Goal: Task Accomplishment & Management: Use online tool/utility

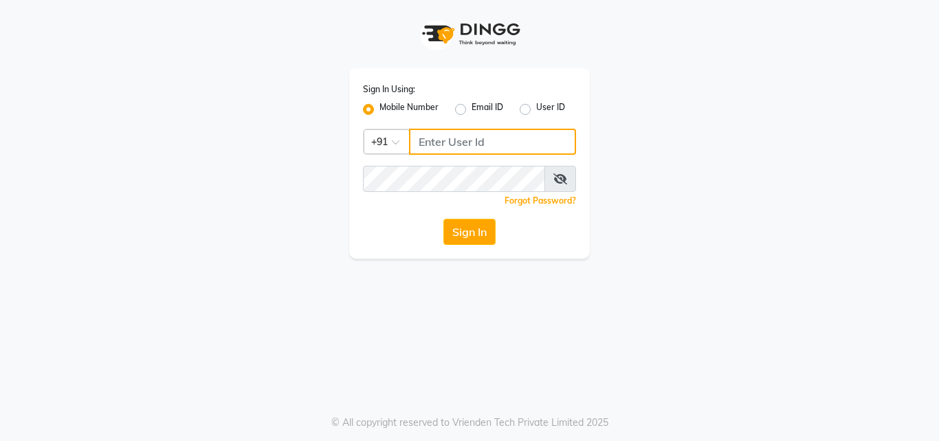
click at [439, 140] on input "Username" at bounding box center [492, 142] width 167 height 26
type input "8088052015"
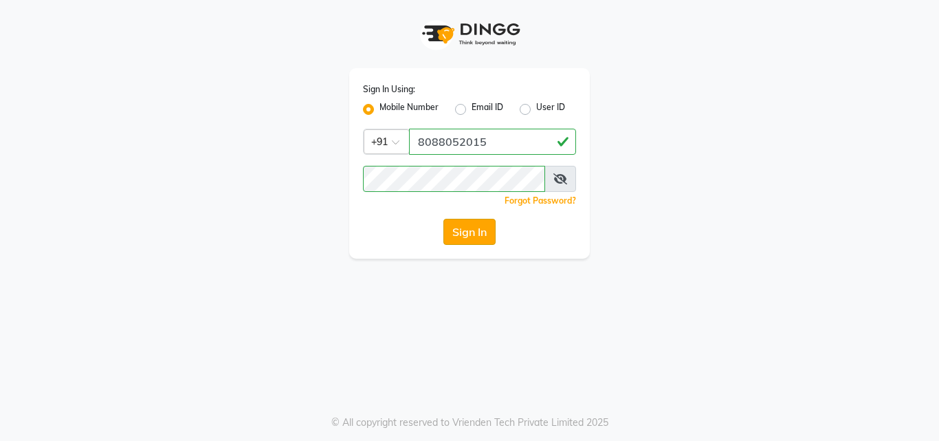
click at [477, 234] on button "Sign In" at bounding box center [469, 232] width 52 height 26
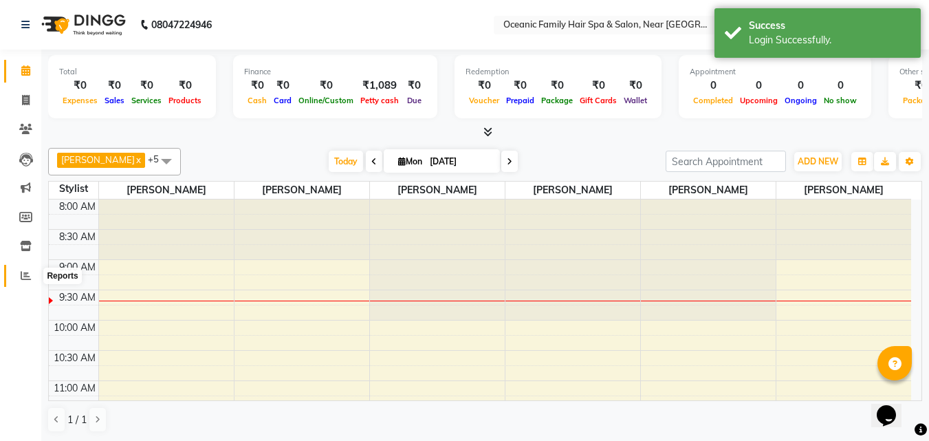
click at [23, 274] on icon at bounding box center [26, 275] width 10 height 10
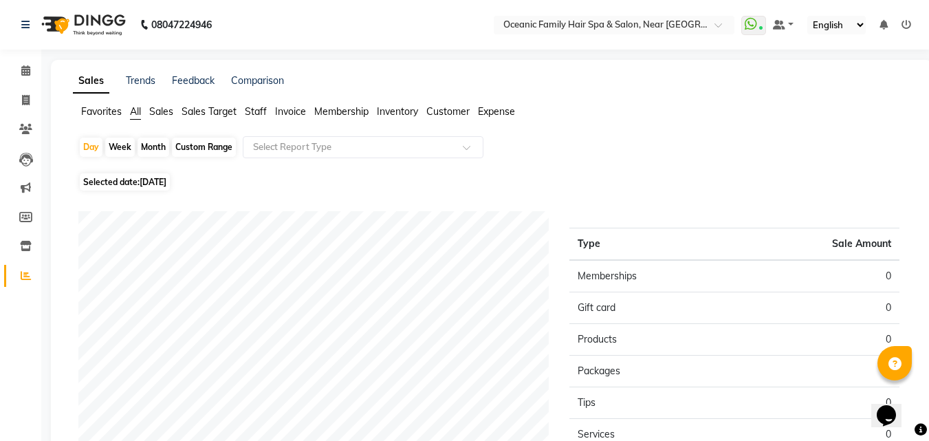
click at [164, 107] on span "Sales" at bounding box center [161, 111] width 24 height 12
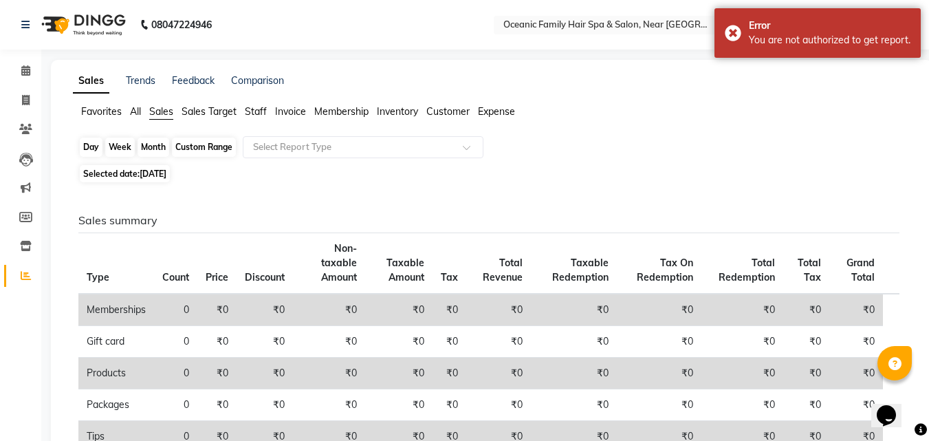
click at [88, 142] on div "Day" at bounding box center [91, 146] width 23 height 19
select select "9"
select select "2025"
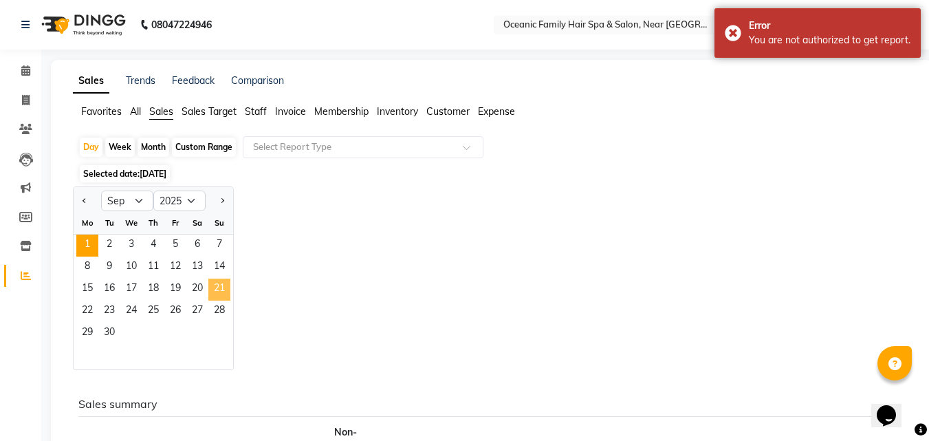
click at [219, 284] on span "21" at bounding box center [219, 289] width 22 height 22
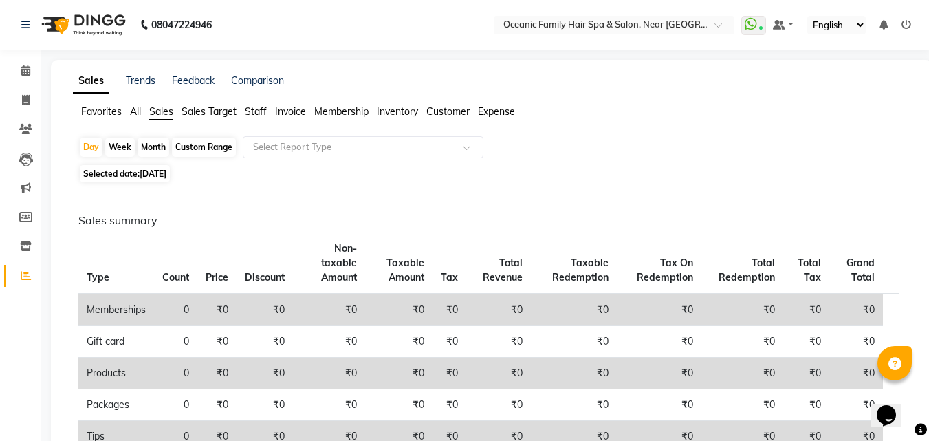
click at [228, 110] on span "Sales Target" at bounding box center [208, 111] width 55 height 12
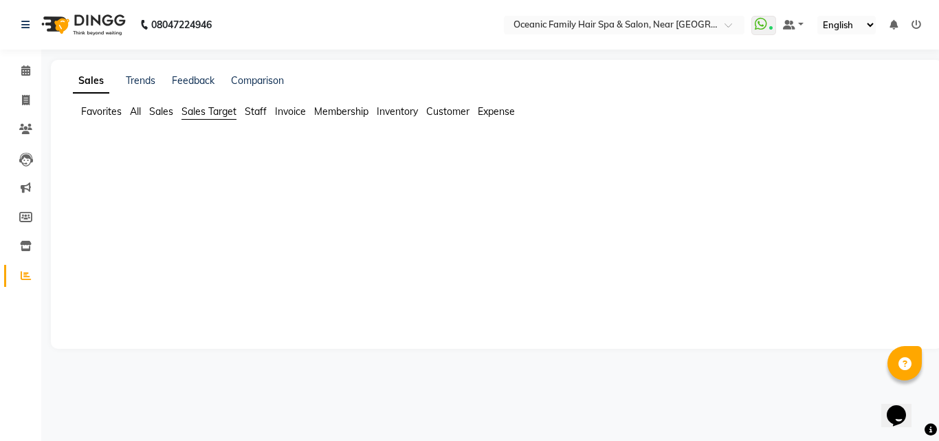
click at [211, 107] on span "Sales Target" at bounding box center [208, 111] width 55 height 12
click at [260, 107] on span "Staff" at bounding box center [256, 111] width 22 height 12
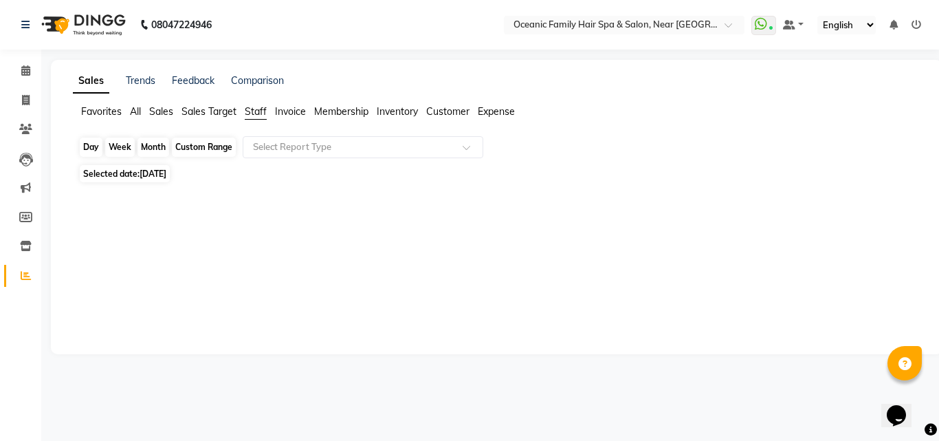
click at [89, 144] on div "Day" at bounding box center [91, 146] width 23 height 19
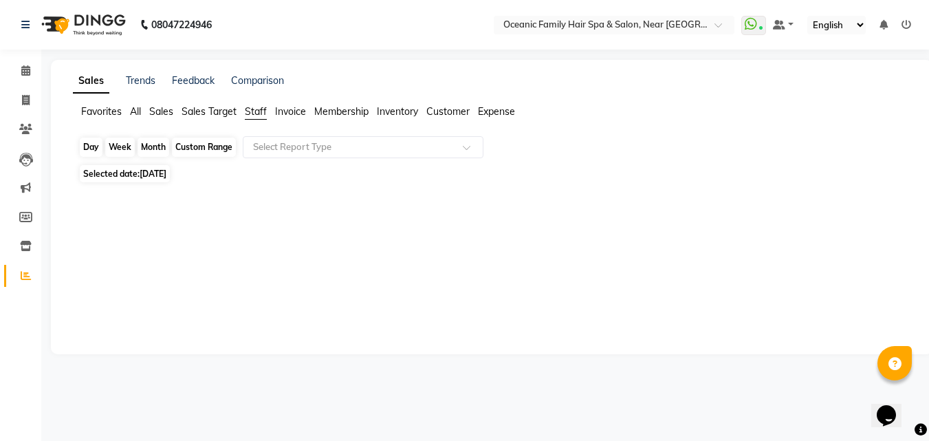
select select "9"
select select "2025"
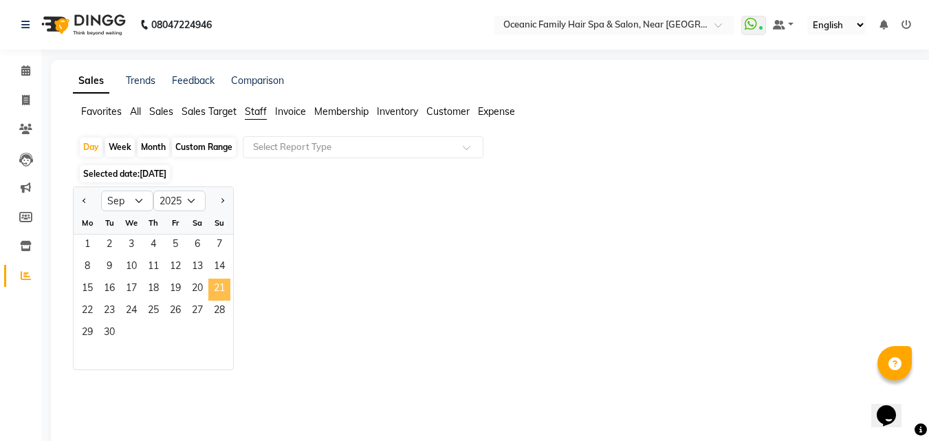
click at [219, 284] on span "21" at bounding box center [219, 289] width 22 height 22
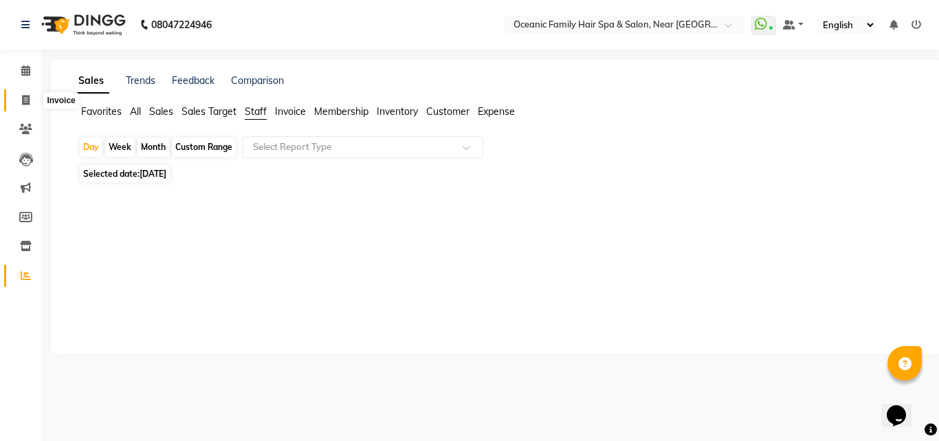
click at [23, 96] on icon at bounding box center [26, 100] width 8 height 10
select select "service"
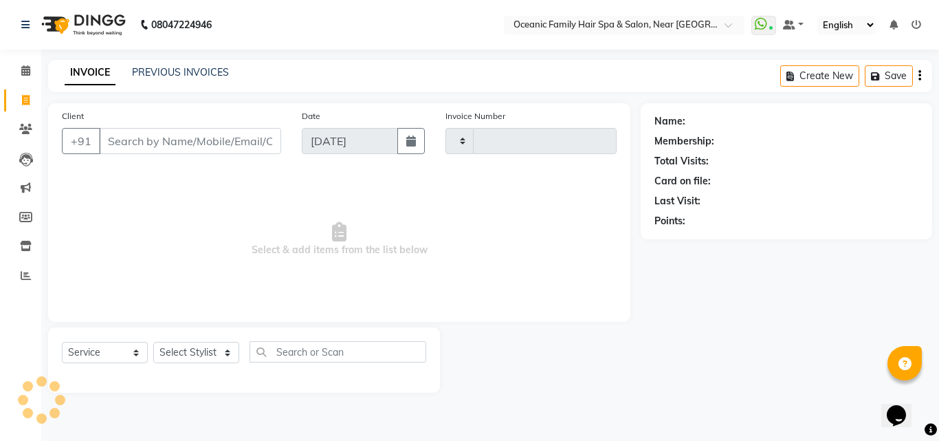
type input "3110"
select select "4366"
click at [27, 70] on icon at bounding box center [25, 70] width 9 height 10
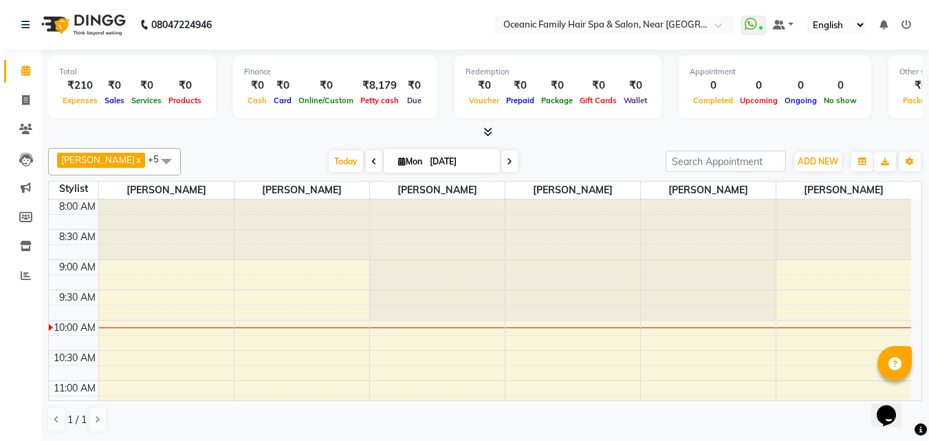
click at [76, 91] on div "₹210" at bounding box center [80, 86] width 42 height 16
click at [24, 276] on icon at bounding box center [26, 275] width 10 height 10
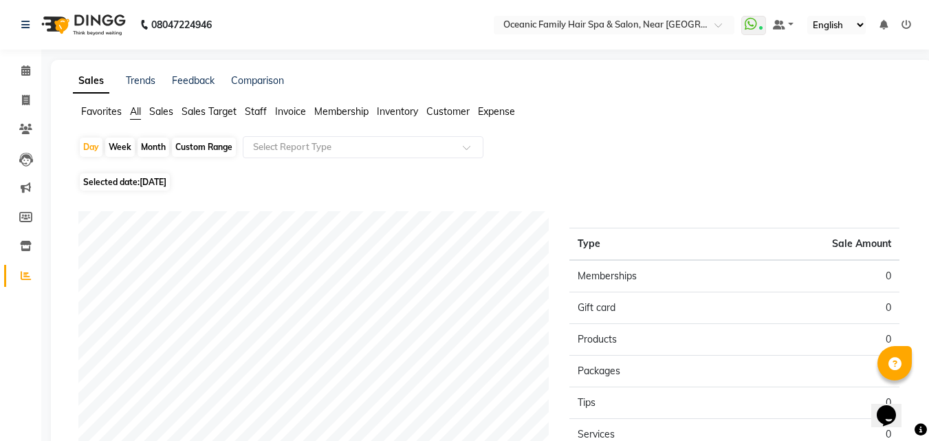
click at [499, 102] on div "Sales Trends Feedback Comparison Favorites All Sales Sales Target Staff Invoice…" at bounding box center [491, 347] width 881 height 575
click at [499, 109] on span "Expense" at bounding box center [496, 111] width 37 height 12
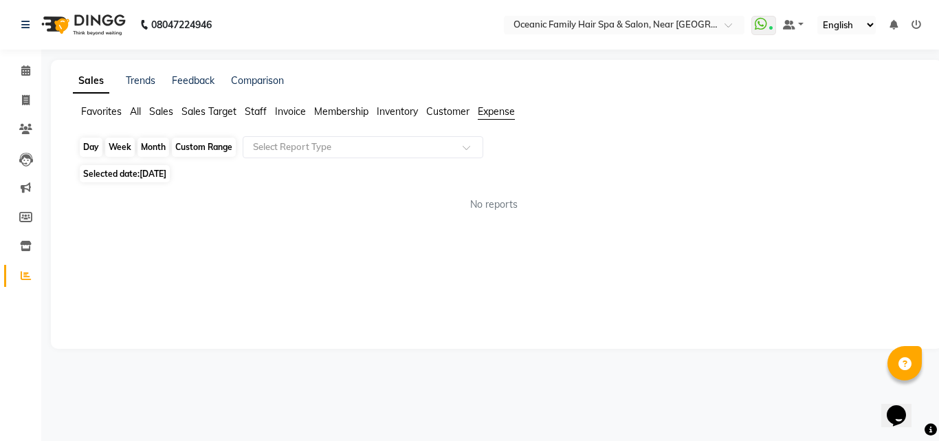
click at [97, 145] on div "Day" at bounding box center [91, 146] width 23 height 19
select select "9"
select select "2025"
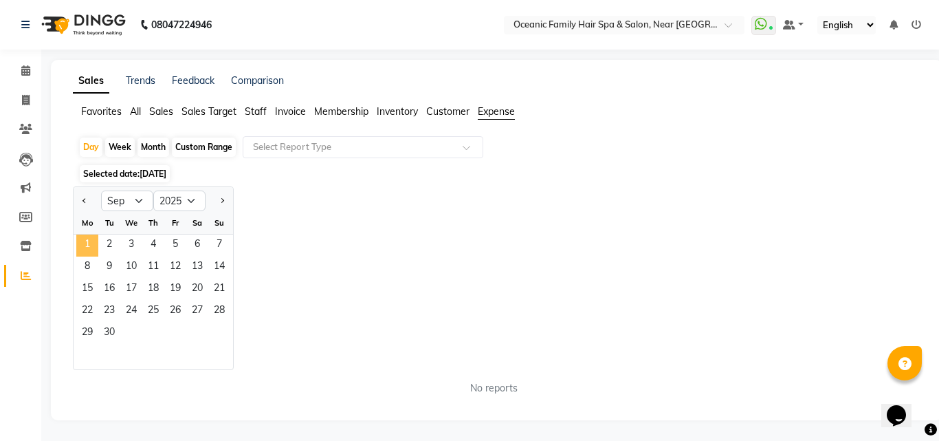
click at [93, 243] on span "1" at bounding box center [87, 245] width 22 height 22
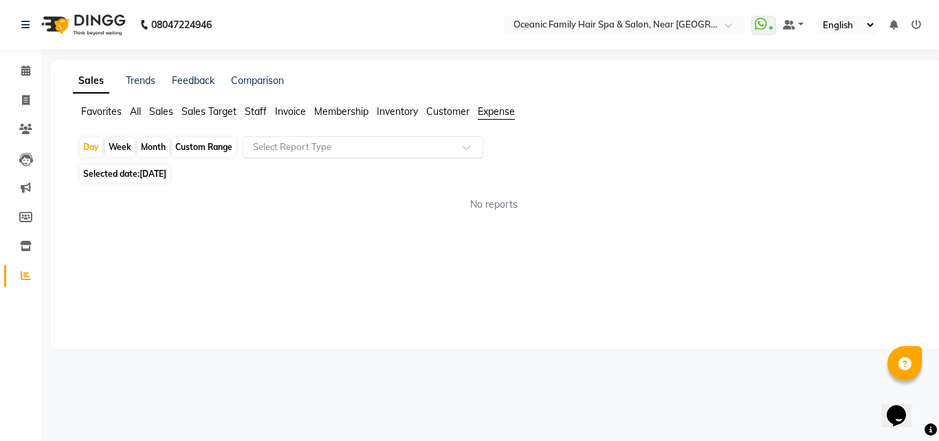
click at [466, 142] on div at bounding box center [362, 147] width 239 height 14
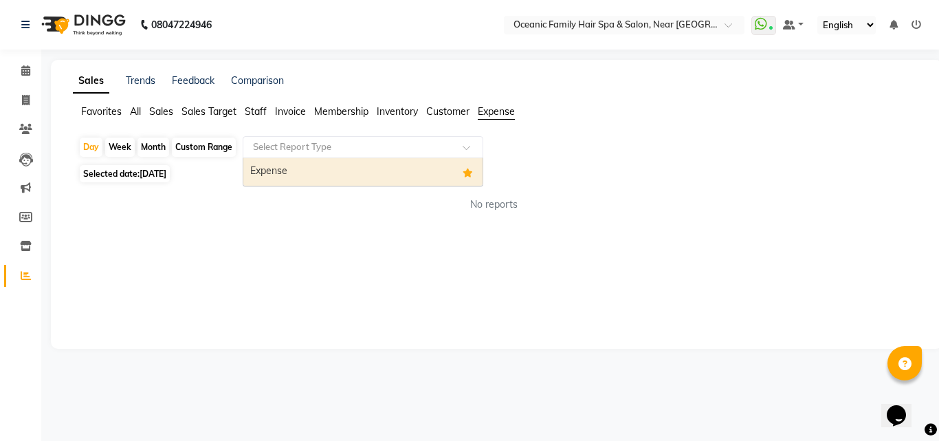
click at [456, 166] on div "Expense" at bounding box center [362, 171] width 239 height 27
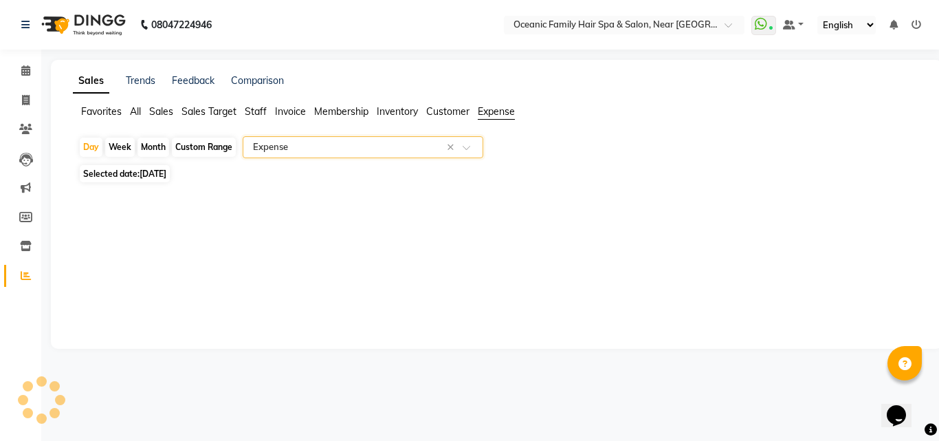
select select "csv"
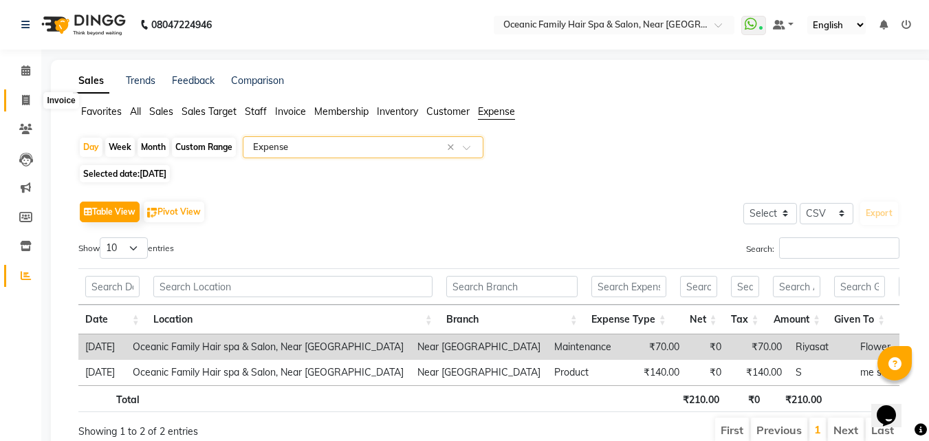
click at [29, 102] on icon at bounding box center [26, 100] width 8 height 10
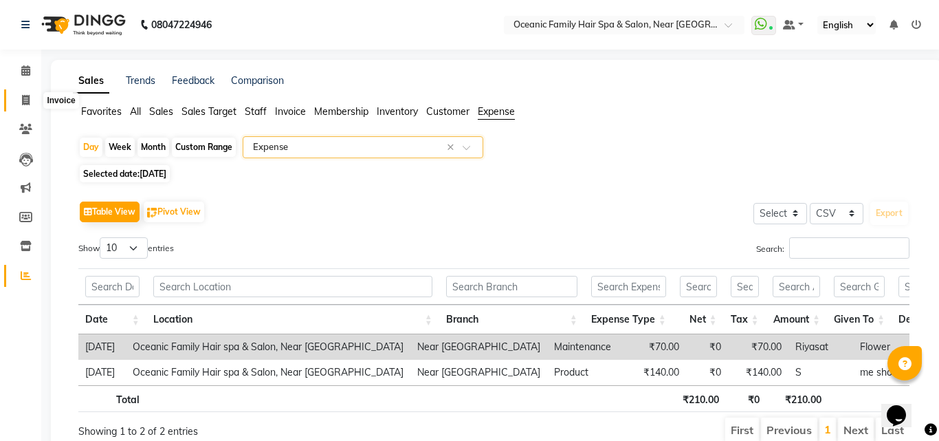
select select "service"
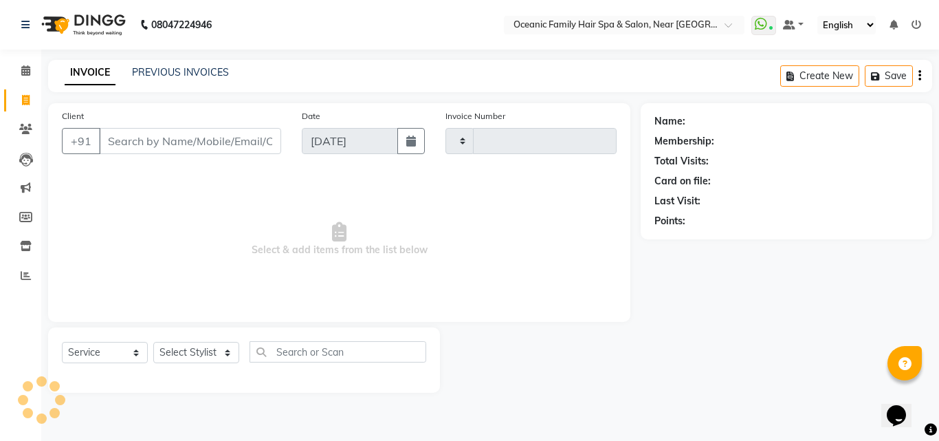
type input "3110"
select select "4366"
type input "6"
